Goal: Register for event/course

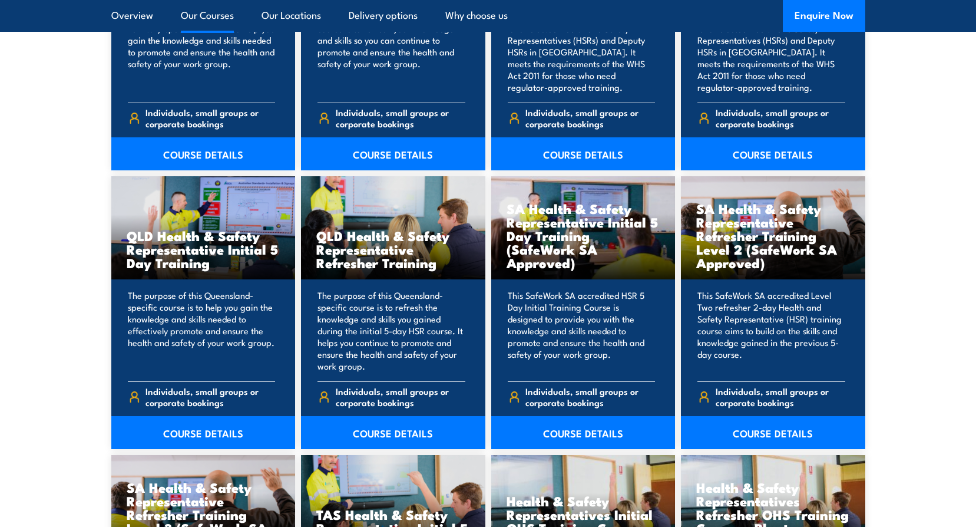
scroll to position [1843, 0]
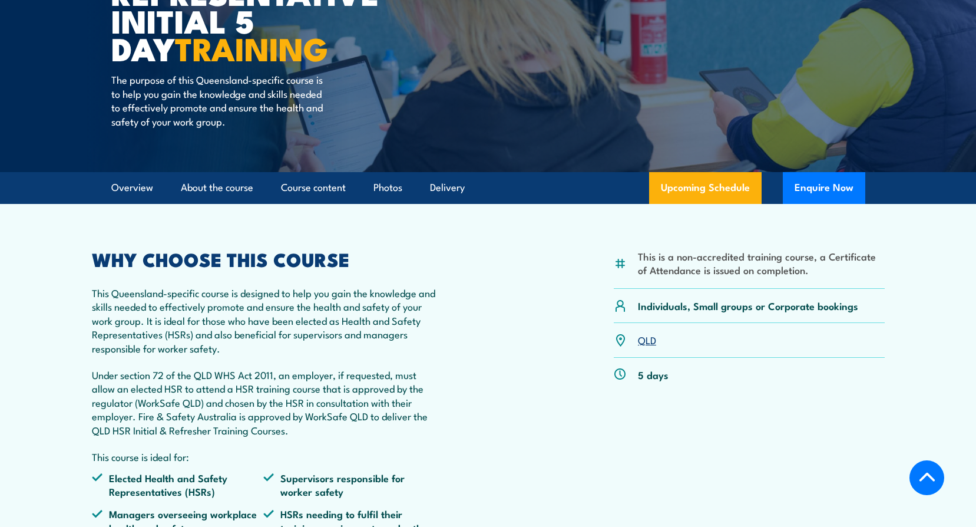
scroll to position [196, 0]
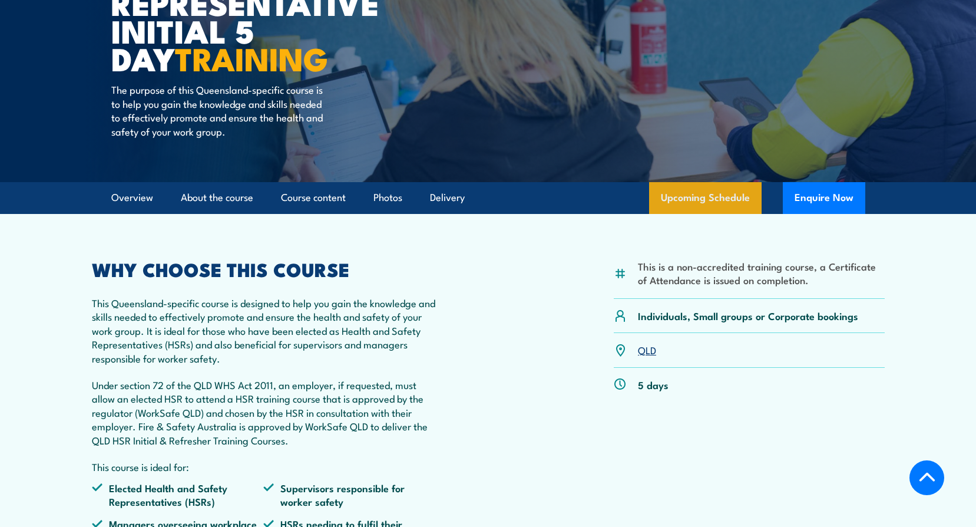
click at [703, 196] on link "Upcoming Schedule" at bounding box center [705, 198] width 113 height 32
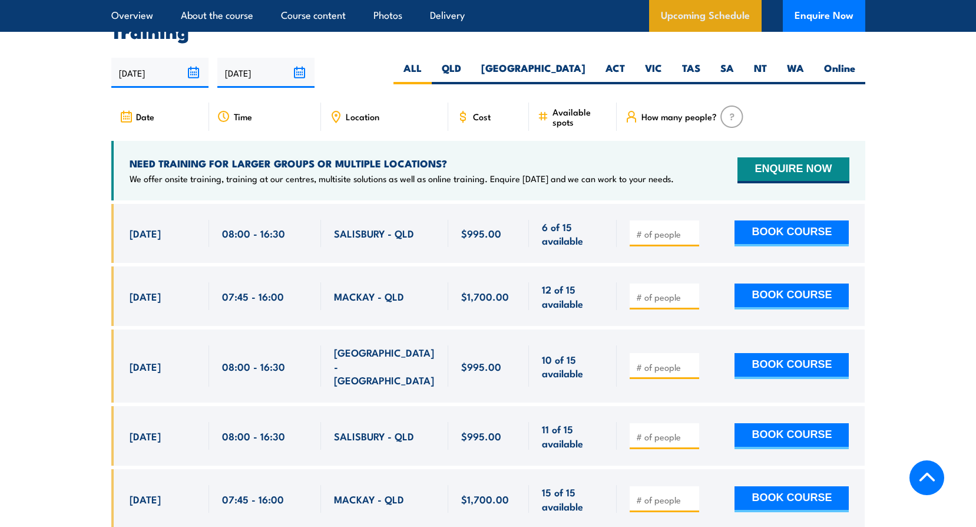
scroll to position [2098, 0]
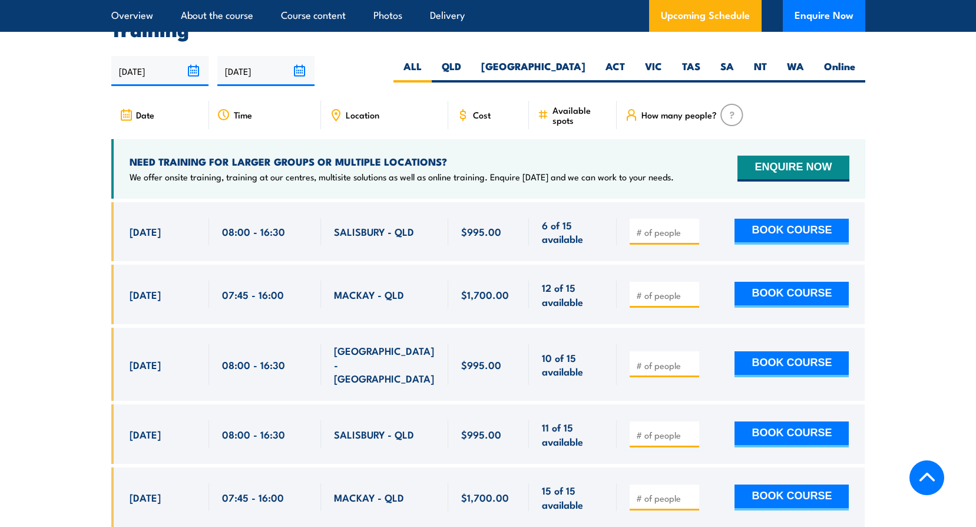
click at [368, 113] on span "Location" at bounding box center [363, 115] width 34 height 10
click at [471, 64] on label "QLD" at bounding box center [451, 70] width 39 height 23
click at [469, 64] on input "QLD" at bounding box center [465, 63] width 8 height 8
radio input "true"
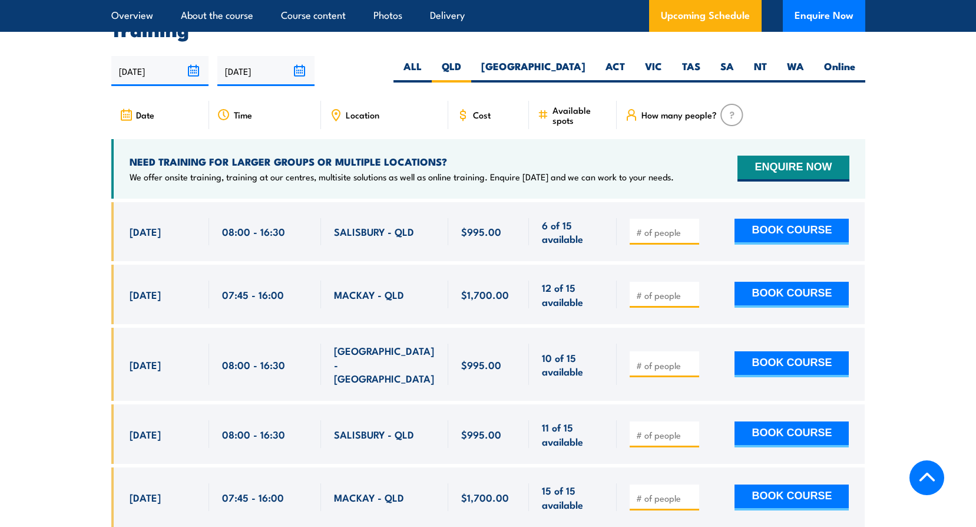
click at [349, 112] on span "Location" at bounding box center [363, 115] width 34 height 10
click at [338, 108] on icon at bounding box center [335, 114] width 13 height 13
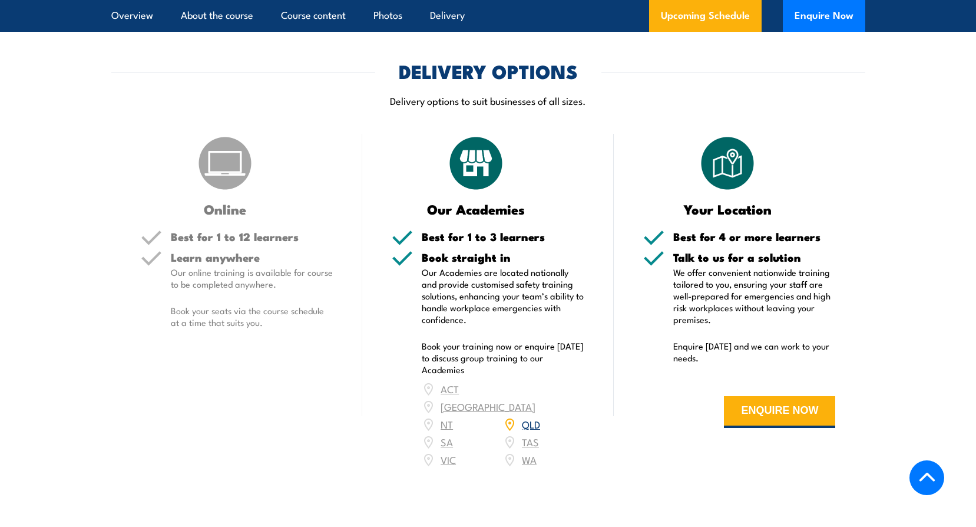
scroll to position [1999, 0]
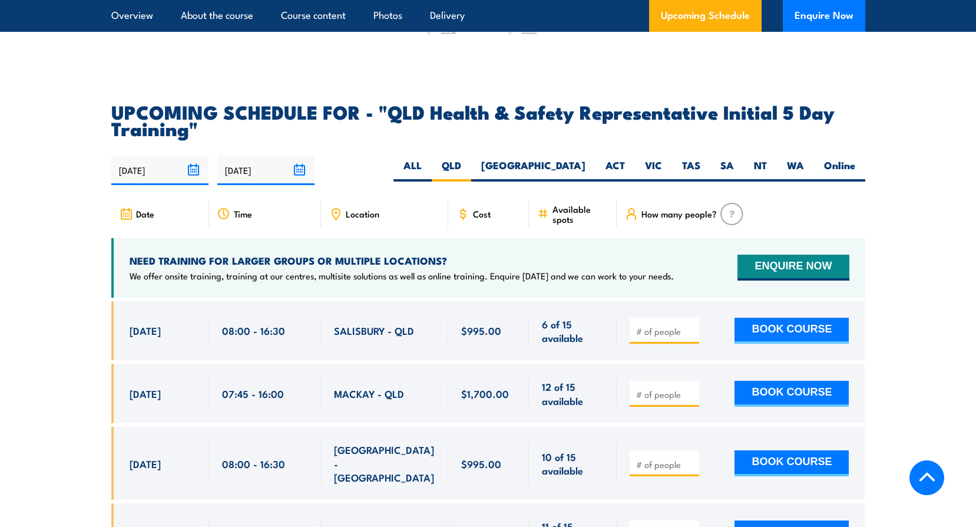
click at [339, 209] on icon at bounding box center [335, 213] width 13 height 13
click at [363, 210] on span "Location" at bounding box center [363, 214] width 34 height 10
click at [227, 211] on icon at bounding box center [223, 213] width 13 height 13
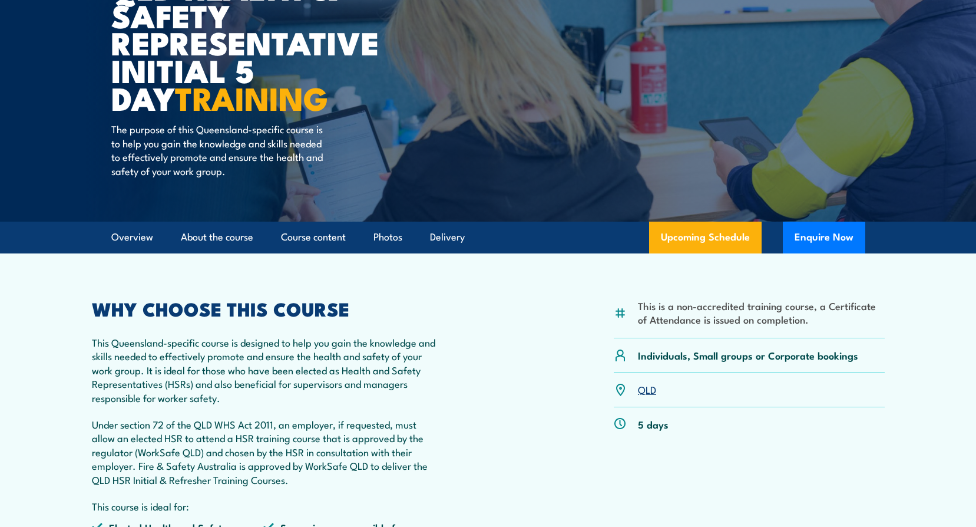
scroll to position [0, 0]
